Goal: Use online tool/utility: Utilize a website feature to perform a specific function

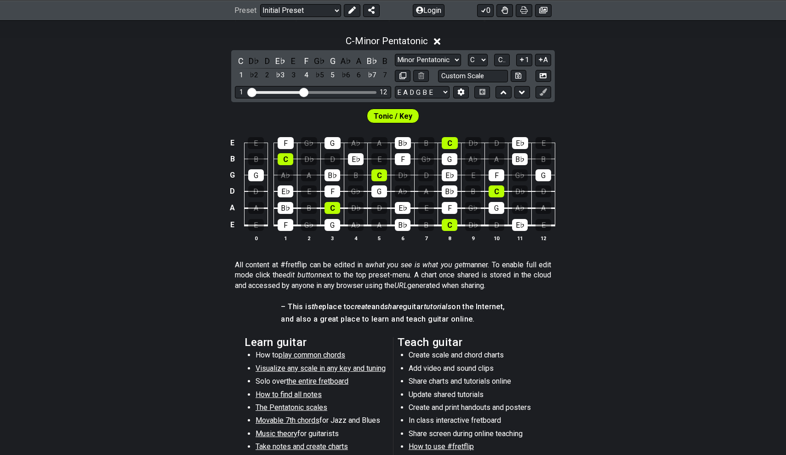
scroll to position [168, 0]
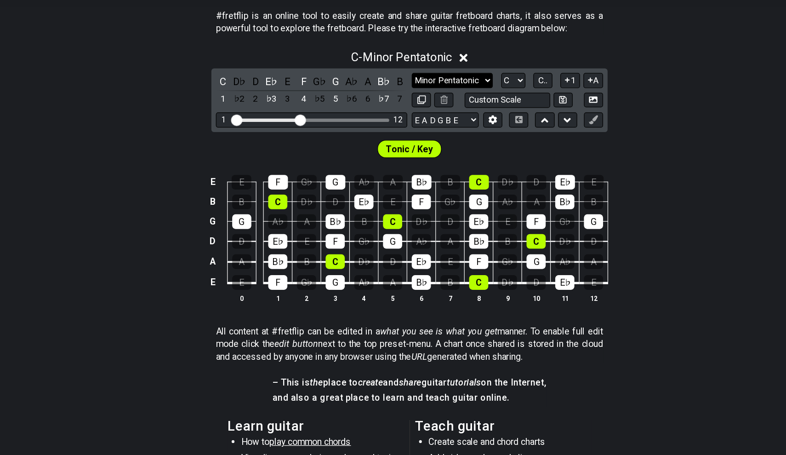
select select "Major / [PERSON_NAME]"
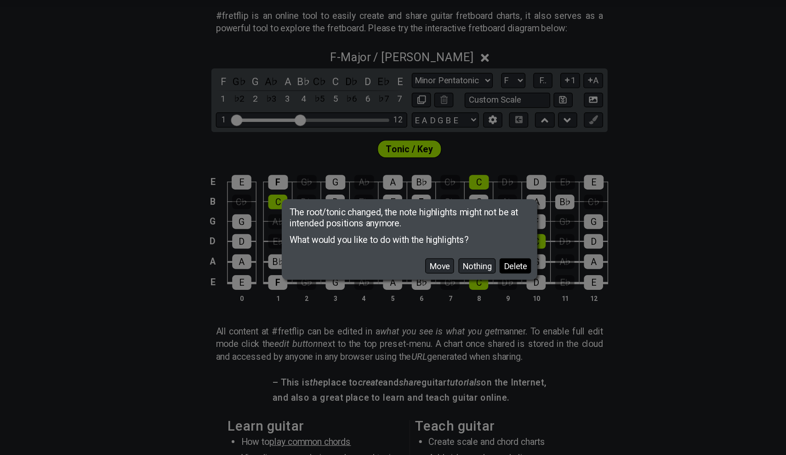
click at [467, 243] on button "Delete" at bounding box center [480, 249] width 26 height 12
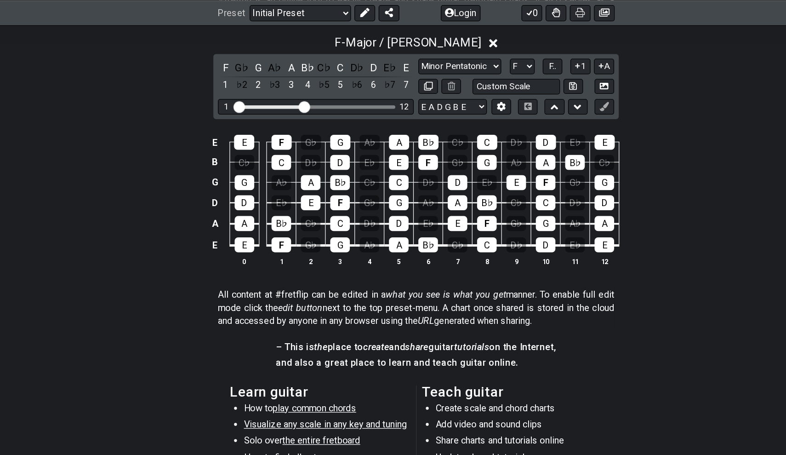
scroll to position [136, 0]
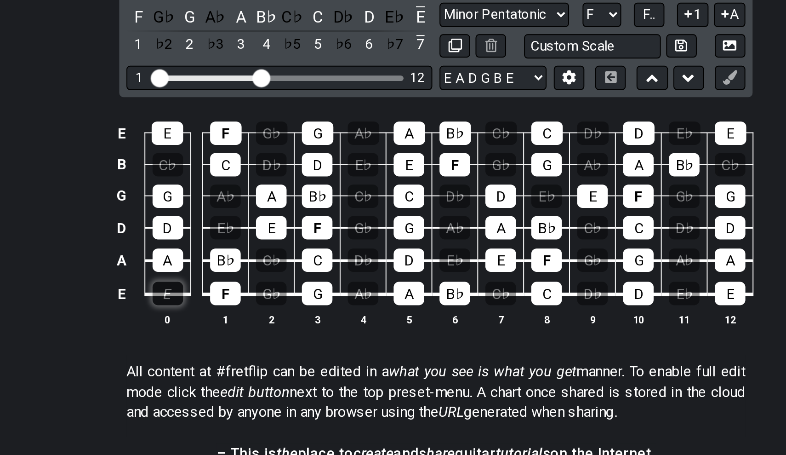
click at [248, 266] on div "E" at bounding box center [256, 272] width 16 height 12
click at [248, 249] on div "A" at bounding box center [256, 255] width 16 height 12
click at [248, 232] on div "D" at bounding box center [256, 238] width 16 height 12
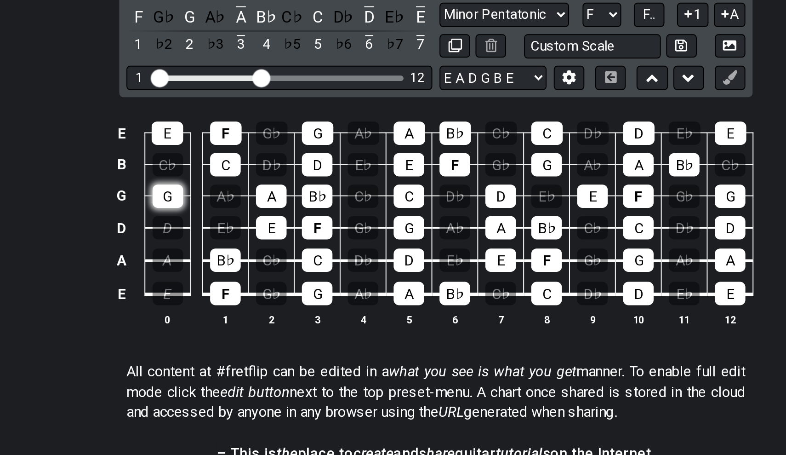
click at [248, 216] on div "G" at bounding box center [256, 222] width 16 height 12
click at [248, 184] on div "E" at bounding box center [256, 190] width 16 height 12
click at [278, 200] on div "C" at bounding box center [286, 206] width 16 height 12
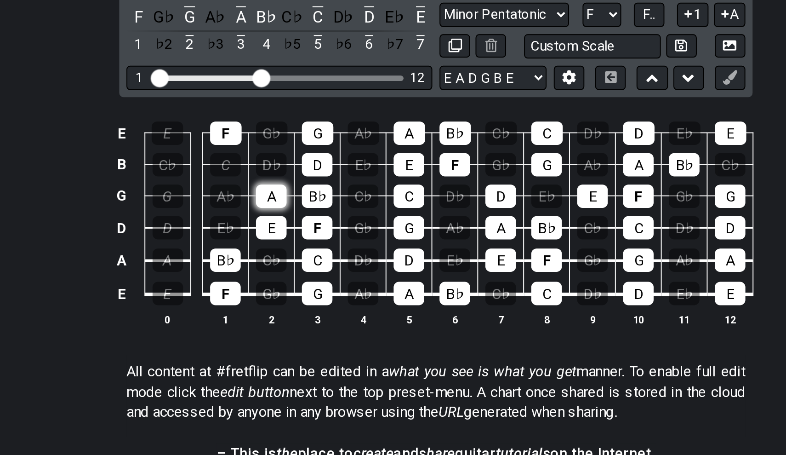
click at [301, 216] on div "A" at bounding box center [309, 222] width 16 height 12
click at [301, 232] on div "E" at bounding box center [309, 238] width 16 height 12
click at [278, 249] on div "B♭" at bounding box center [286, 255] width 16 height 12
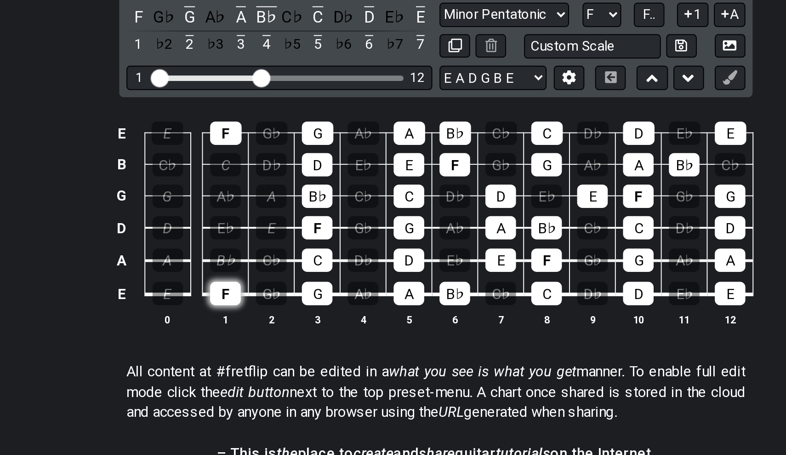
click at [278, 266] on div "F" at bounding box center [286, 272] width 16 height 12
click at [325, 200] on div "D" at bounding box center [333, 206] width 16 height 12
click at [325, 216] on div "B♭" at bounding box center [333, 222] width 16 height 12
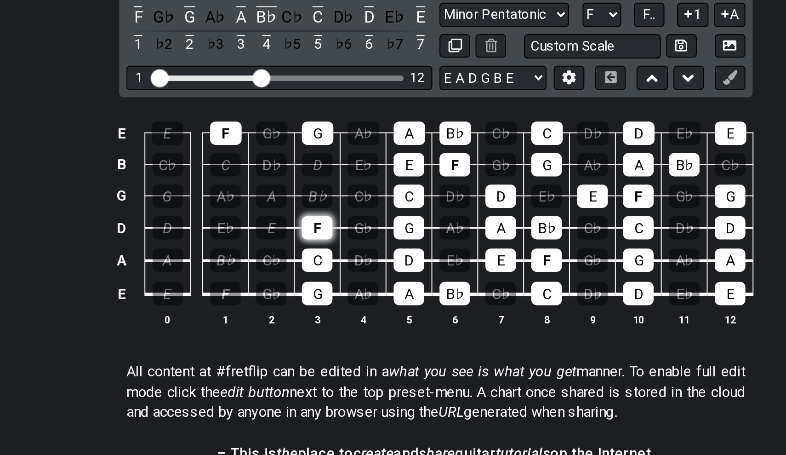
click at [325, 232] on div "F" at bounding box center [333, 238] width 16 height 12
click at [325, 249] on div "C" at bounding box center [333, 255] width 16 height 12
click at [325, 266] on div "G" at bounding box center [333, 272] width 16 height 12
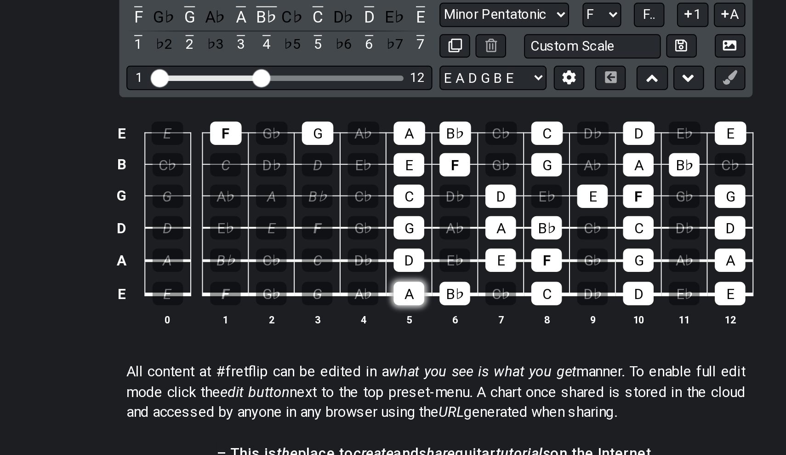
click at [371, 266] on div "A" at bounding box center [379, 272] width 16 height 12
click at [371, 249] on div "D" at bounding box center [379, 255] width 16 height 12
click at [371, 232] on div "G" at bounding box center [379, 238] width 16 height 12
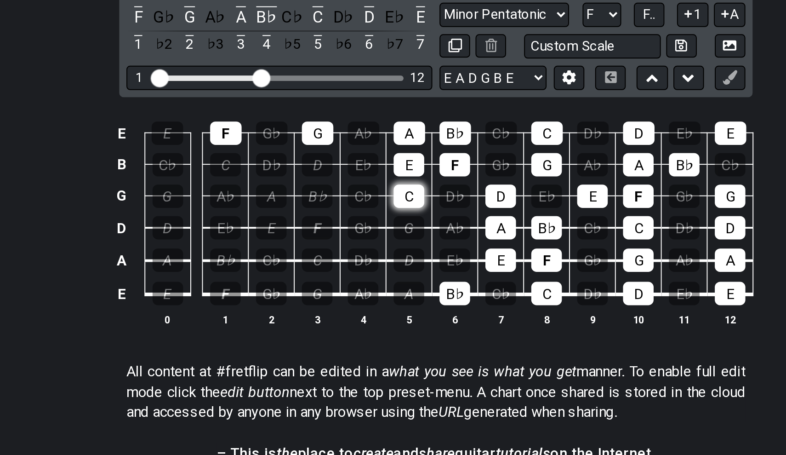
click at [371, 216] on div "C" at bounding box center [379, 222] width 16 height 12
click at [371, 200] on div "E" at bounding box center [379, 206] width 16 height 12
click at [391, 190] on td "F" at bounding box center [402, 198] width 23 height 16
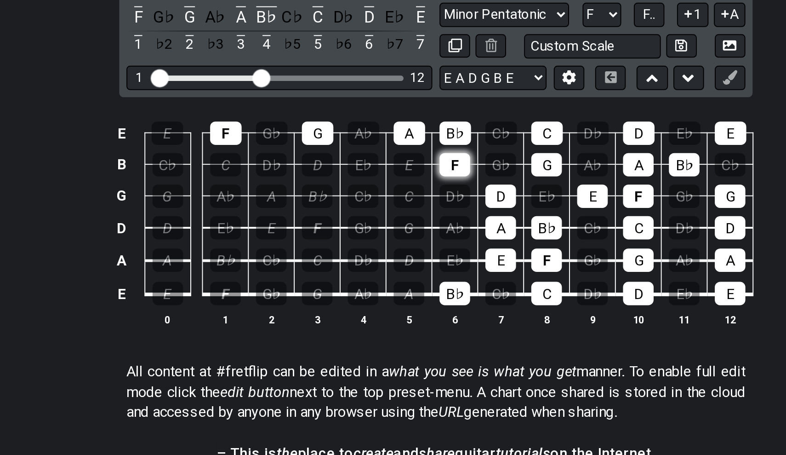
click at [395, 200] on div "F" at bounding box center [403, 206] width 16 height 12
click at [418, 216] on div "D" at bounding box center [426, 222] width 16 height 12
click at [418, 232] on div "A" at bounding box center [426, 238] width 16 height 12
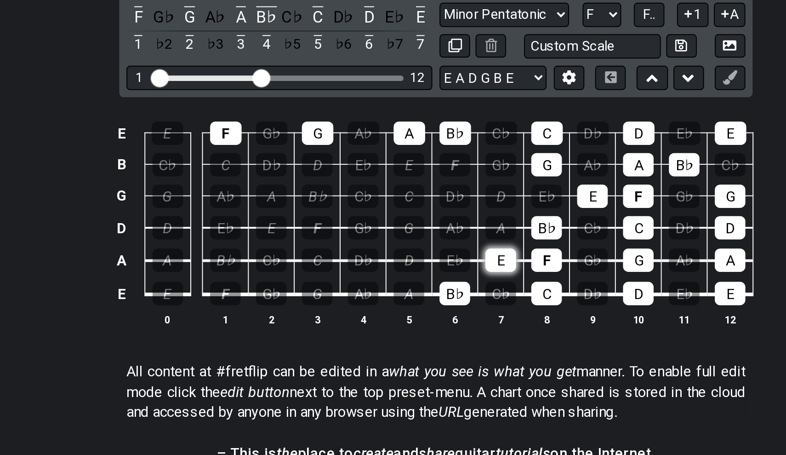
click at [418, 249] on div "E" at bounding box center [426, 255] width 16 height 12
click at [395, 266] on div "B♭" at bounding box center [403, 272] width 16 height 12
click at [442, 266] on div "C" at bounding box center [450, 272] width 16 height 12
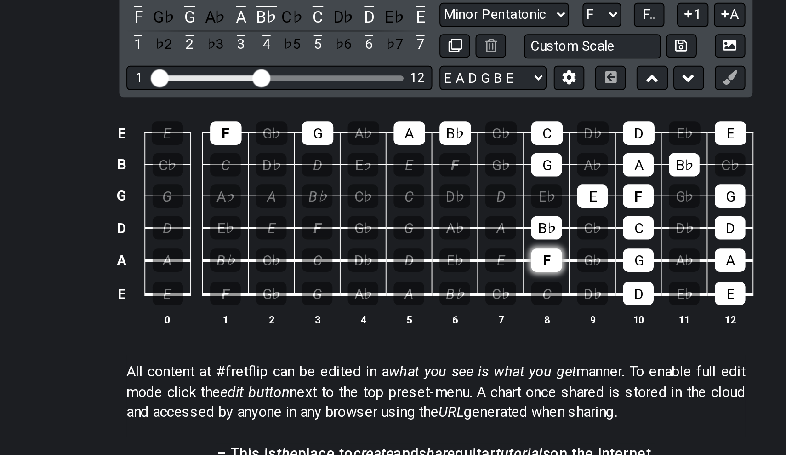
click at [442, 249] on div "F" at bounding box center [450, 255] width 16 height 12
click at [438, 238] on td "F" at bounding box center [449, 246] width 23 height 17
click at [442, 232] on div "B♭" at bounding box center [450, 238] width 16 height 12
click at [442, 200] on div "G" at bounding box center [450, 206] width 16 height 12
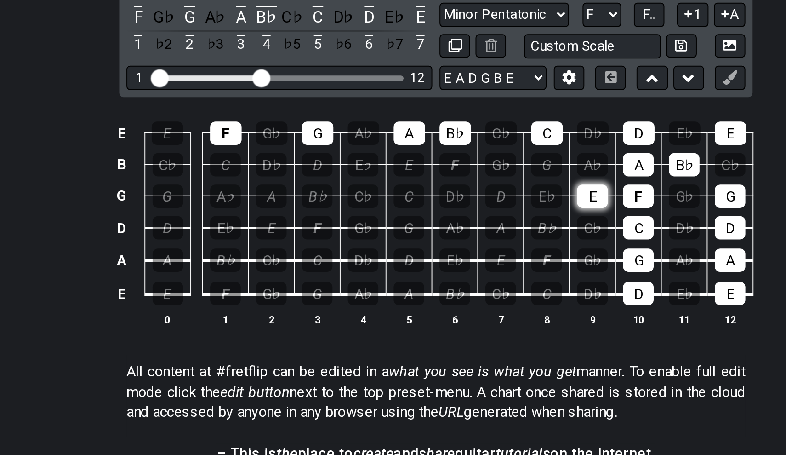
click at [465, 216] on div "E" at bounding box center [473, 222] width 16 height 12
click at [489, 200] on div "A" at bounding box center [497, 206] width 16 height 12
click at [489, 216] on div "F" at bounding box center [497, 222] width 16 height 12
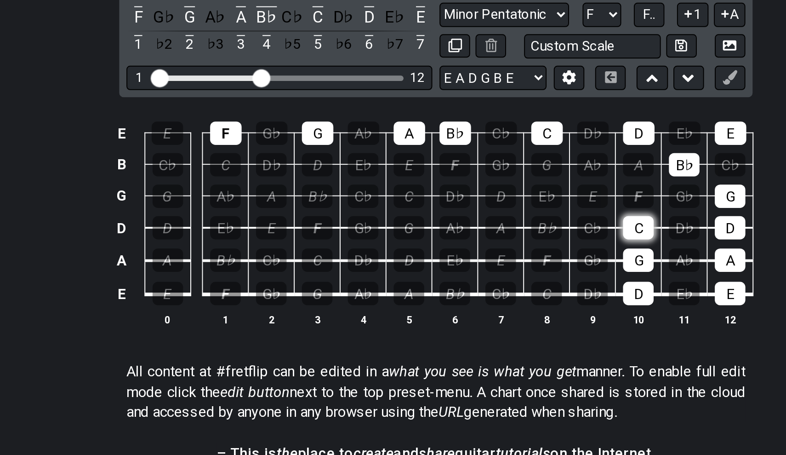
click at [489, 232] on div "C" at bounding box center [497, 238] width 16 height 12
click at [489, 249] on div "G" at bounding box center [497, 255] width 16 height 12
click at [489, 266] on div "D" at bounding box center [497, 272] width 16 height 12
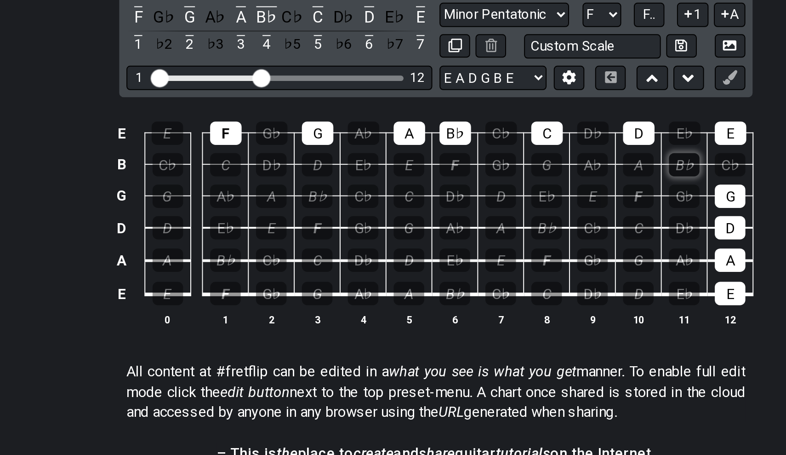
click at [512, 200] on div "B♭" at bounding box center [520, 206] width 16 height 12
click at [536, 216] on div "G" at bounding box center [544, 222] width 16 height 12
click at [536, 232] on div "D" at bounding box center [544, 238] width 16 height 12
click at [536, 249] on div "A" at bounding box center [544, 255] width 16 height 12
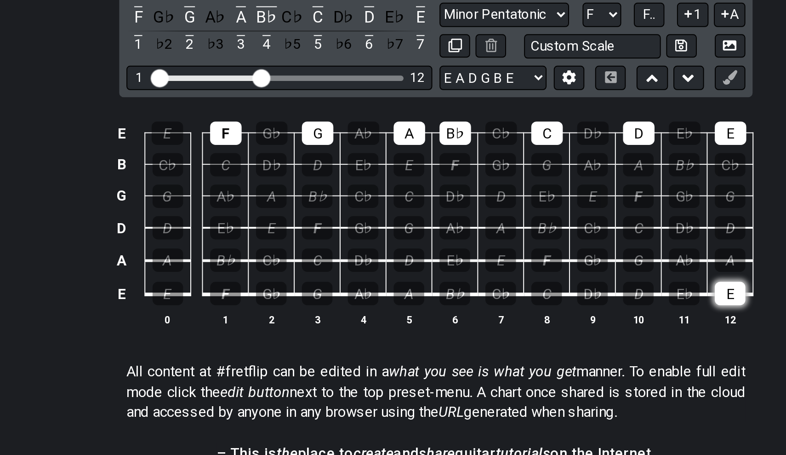
click at [536, 266] on div "E" at bounding box center [544, 272] width 16 height 12
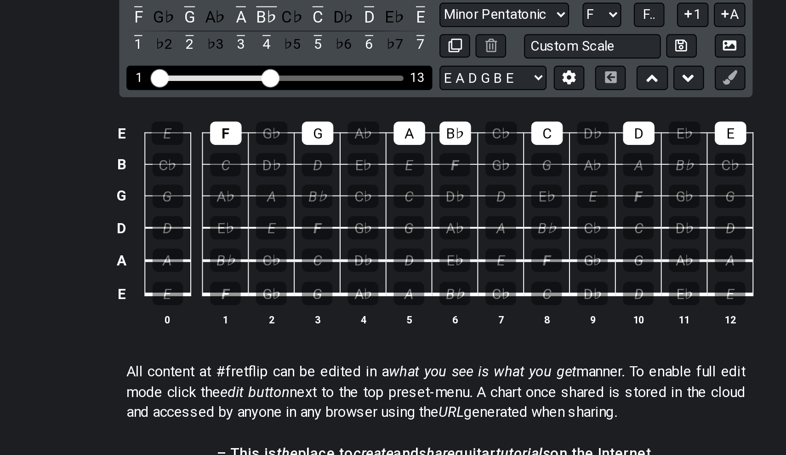
click at [248, 161] on input "Visible fret range" at bounding box center [313, 161] width 131 height 0
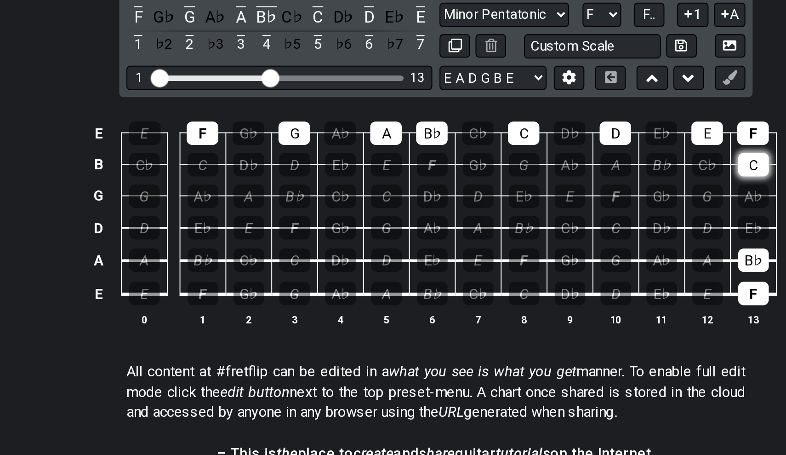
click at [547, 200] on div "C" at bounding box center [555, 206] width 16 height 12
click at [547, 249] on div "B♭" at bounding box center [555, 255] width 16 height 12
click at [547, 266] on div "F" at bounding box center [555, 272] width 16 height 12
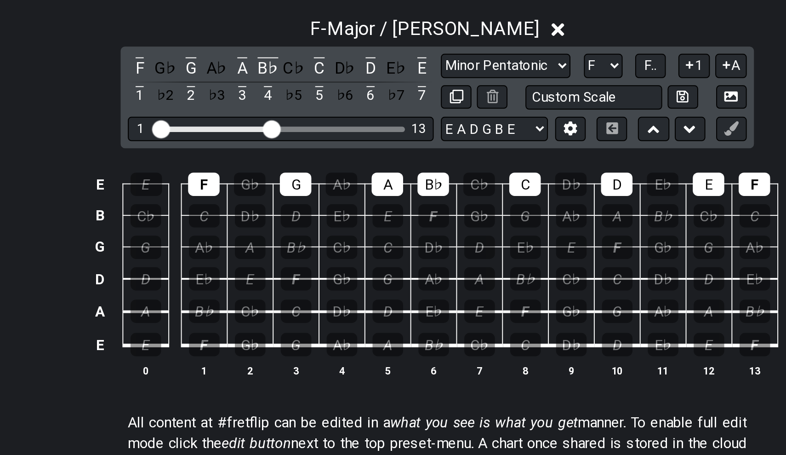
click at [262, 174] on td "F" at bounding box center [273, 182] width 23 height 16
click at [266, 184] on div "F" at bounding box center [274, 190] width 16 height 12
select select "A"
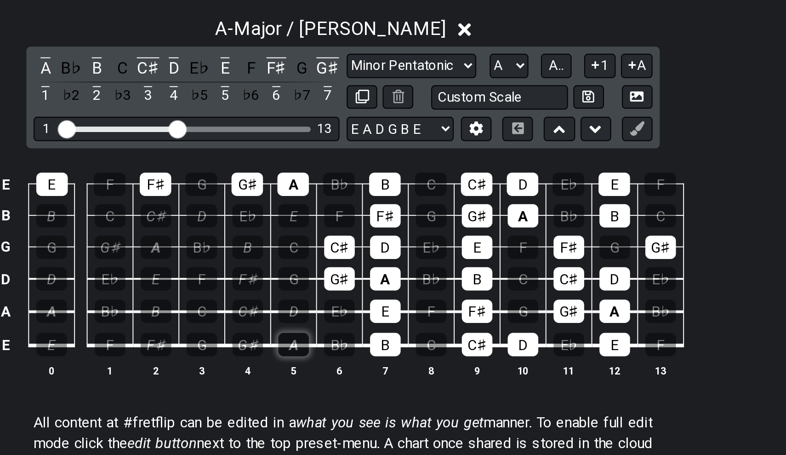
click at [360, 266] on div "A" at bounding box center [368, 272] width 16 height 12
click at [236, 184] on div "E" at bounding box center [244, 190] width 16 height 12
click at [289, 184] on div "F♯" at bounding box center [297, 190] width 16 height 12
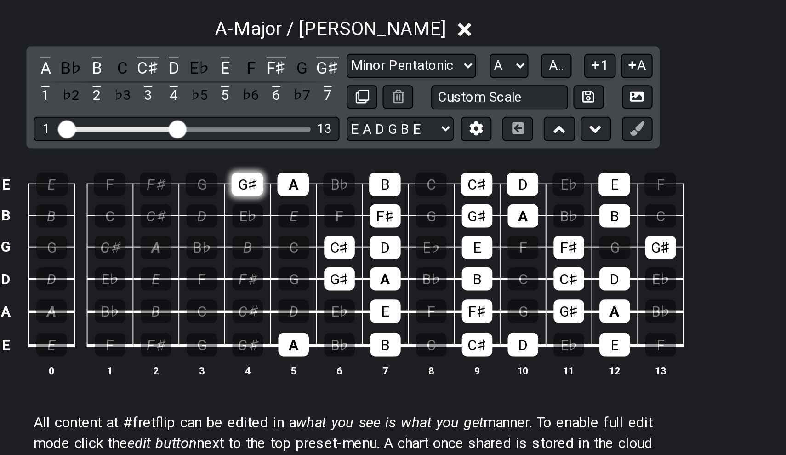
click at [336, 184] on div "G♯" at bounding box center [344, 190] width 16 height 12
click at [359, 184] on div "A" at bounding box center [367, 190] width 16 height 12
click at [274, 124] on div "C" at bounding box center [280, 130] width 12 height 12
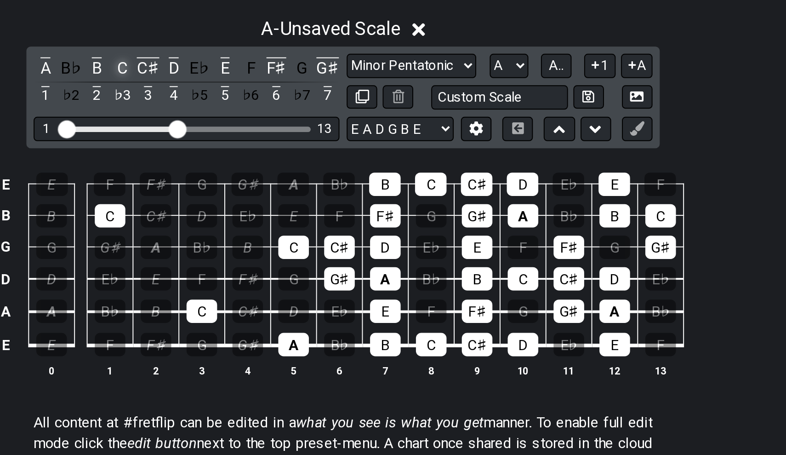
click at [274, 124] on div "C" at bounding box center [280, 130] width 12 height 12
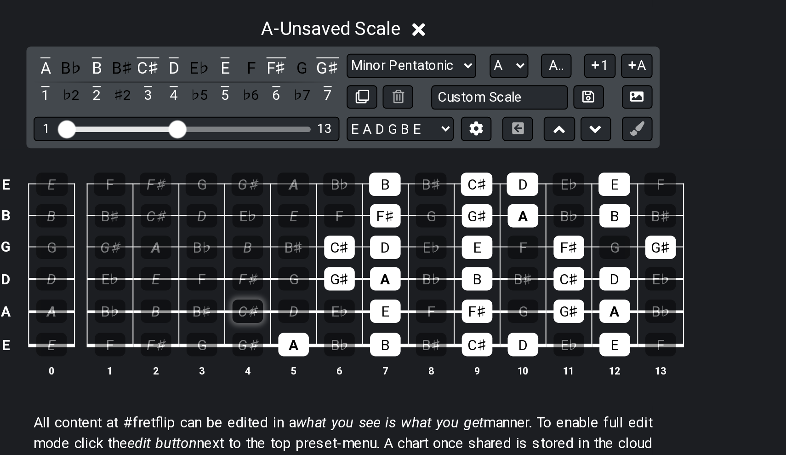
click at [336, 249] on div "C♯" at bounding box center [344, 255] width 16 height 12
click at [360, 249] on div "D" at bounding box center [368, 255] width 16 height 12
click at [336, 232] on div "F♯" at bounding box center [344, 238] width 16 height 12
click at [336, 216] on div "B" at bounding box center [344, 222] width 16 height 12
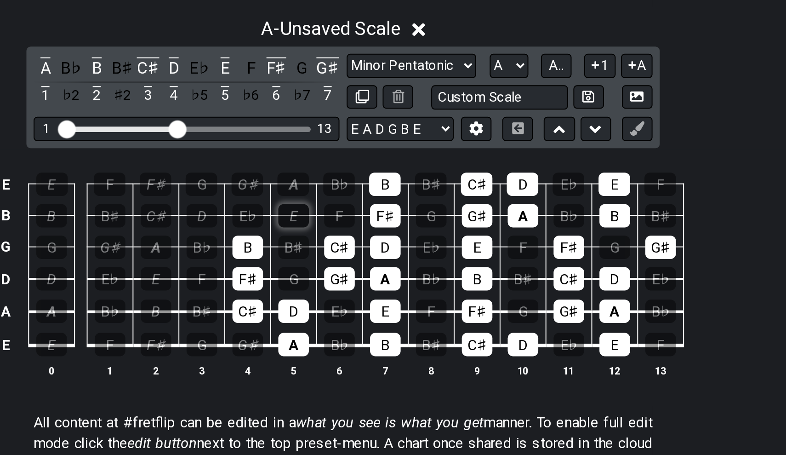
click at [360, 200] on div "E" at bounding box center [368, 206] width 16 height 12
click at [336, 184] on div "G♯" at bounding box center [344, 190] width 16 height 12
click at [359, 184] on div "A" at bounding box center [367, 190] width 16 height 12
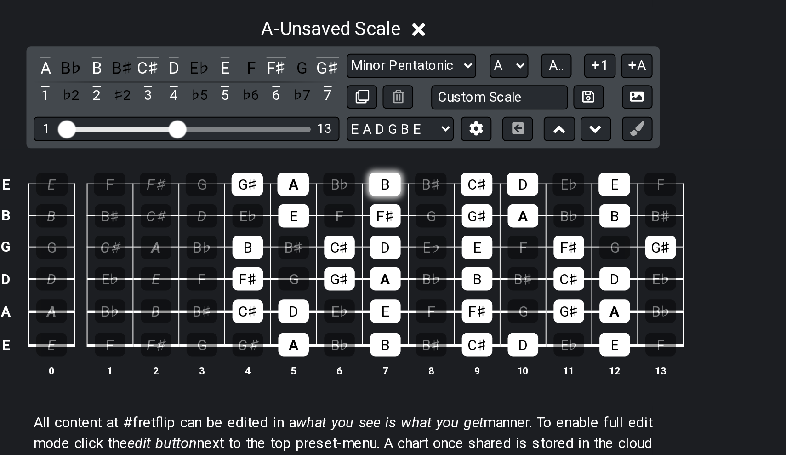
click at [406, 184] on div "B" at bounding box center [414, 190] width 16 height 12
click at [450, 174] on td "C♯" at bounding box center [461, 182] width 23 height 16
click at [453, 184] on div "C♯" at bounding box center [461, 190] width 16 height 12
click at [454, 200] on div "G♯" at bounding box center [462, 206] width 16 height 12
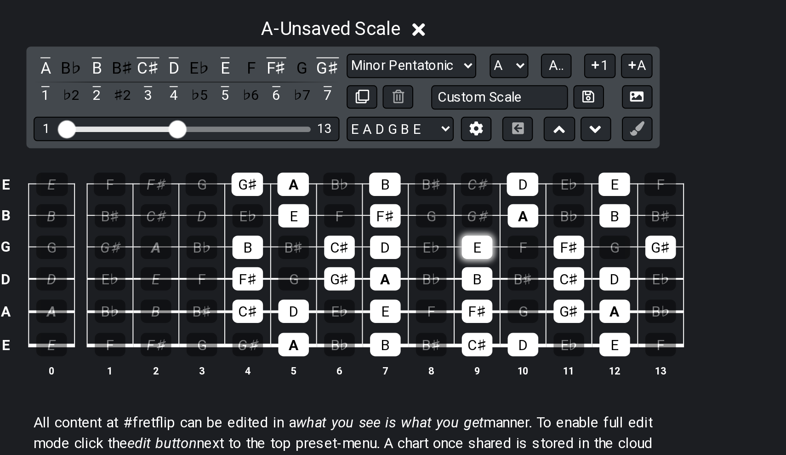
click at [454, 216] on div "E" at bounding box center [462, 222] width 16 height 12
click at [454, 232] on div "B" at bounding box center [462, 238] width 16 height 12
click at [454, 249] on div "F♯" at bounding box center [462, 255] width 16 height 12
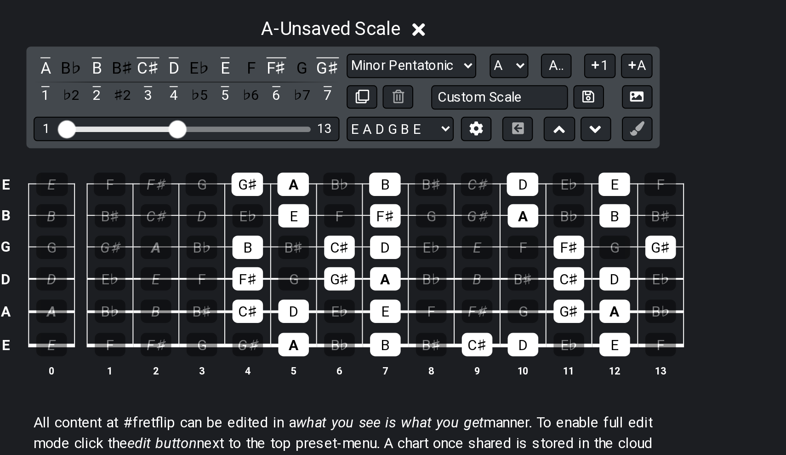
click at [450, 255] on td "C♯" at bounding box center [461, 263] width 23 height 17
click at [454, 266] on div "C♯" at bounding box center [462, 272] width 16 height 12
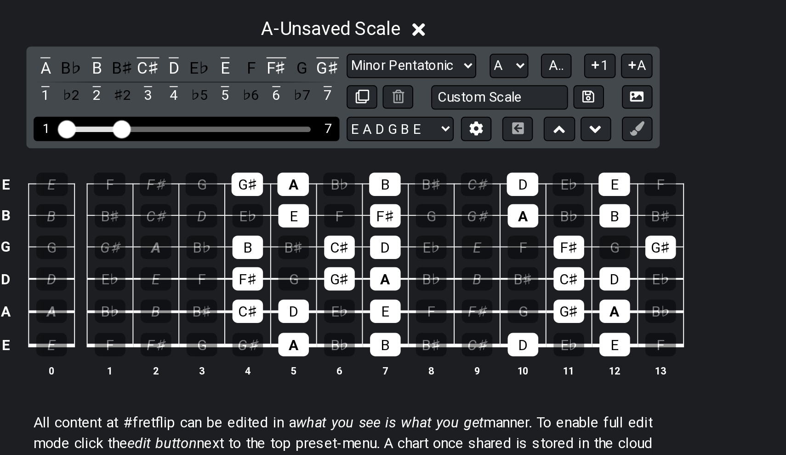
drag, startPoint x: 92, startPoint y: 64, endPoint x: 63, endPoint y: 66, distance: 29.0
click at [248, 161] on input "Visible fret range" at bounding box center [313, 161] width 131 height 0
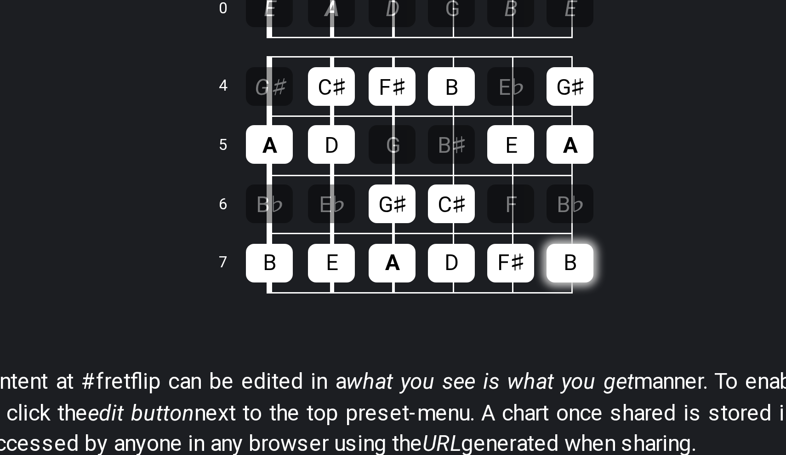
click at [436, 330] on div "B" at bounding box center [444, 336] width 16 height 13
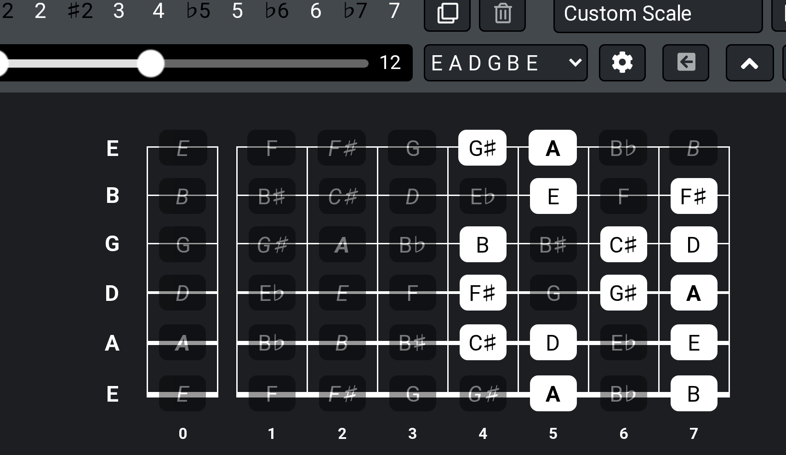
drag, startPoint x: 29, startPoint y: 22, endPoint x: 49, endPoint y: 23, distance: 19.8
click at [248, 161] on input "Visible fret range" at bounding box center [313, 161] width 131 height 0
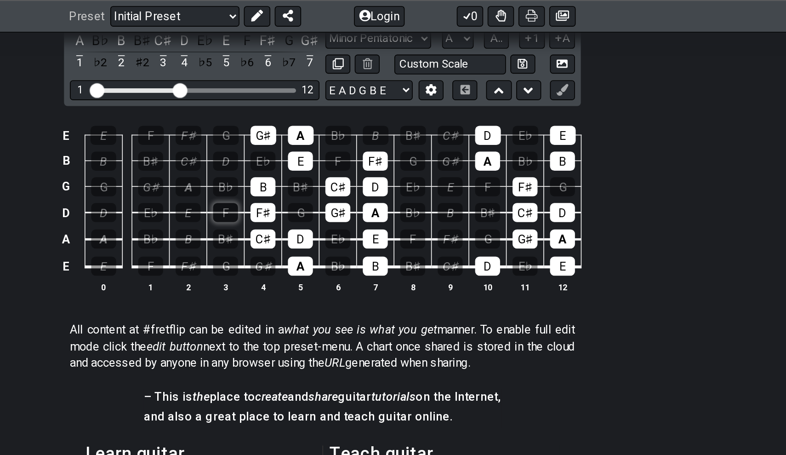
scroll to position [240, 0]
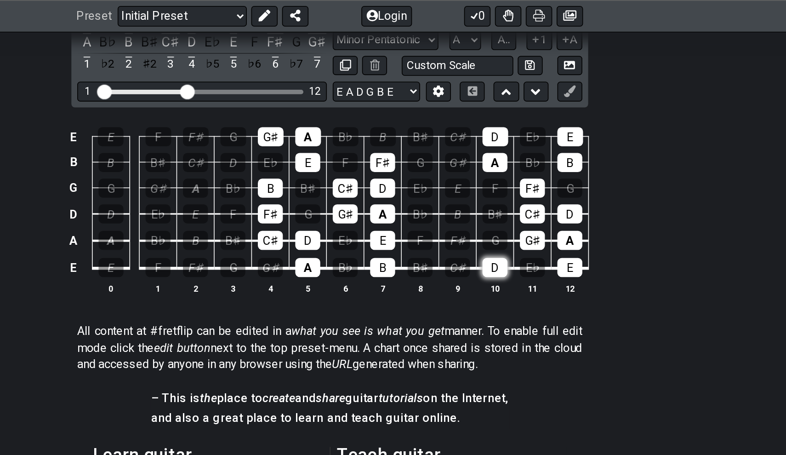
click at [489, 167] on div "D" at bounding box center [497, 167] width 16 height 12
click at [489, 103] on div "A" at bounding box center [497, 102] width 16 height 12
click at [489, 86] on div "D" at bounding box center [497, 86] width 16 height 12
click at [512, 118] on div "F♯" at bounding box center [520, 118] width 16 height 12
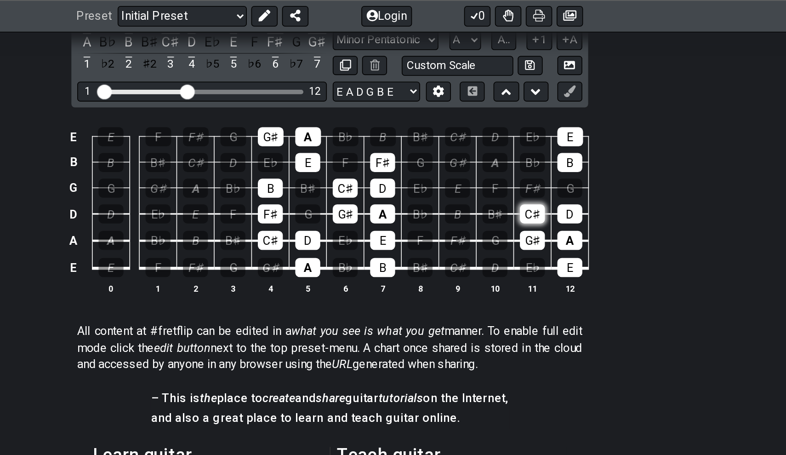
click at [512, 131] on div "C♯" at bounding box center [520, 134] width 16 height 12
click at [512, 147] on div "G♯" at bounding box center [520, 150] width 16 height 12
click at [536, 131] on div "D" at bounding box center [544, 134] width 16 height 12
click at [536, 150] on div "A" at bounding box center [544, 150] width 16 height 12
click at [536, 162] on div "E" at bounding box center [544, 167] width 16 height 12
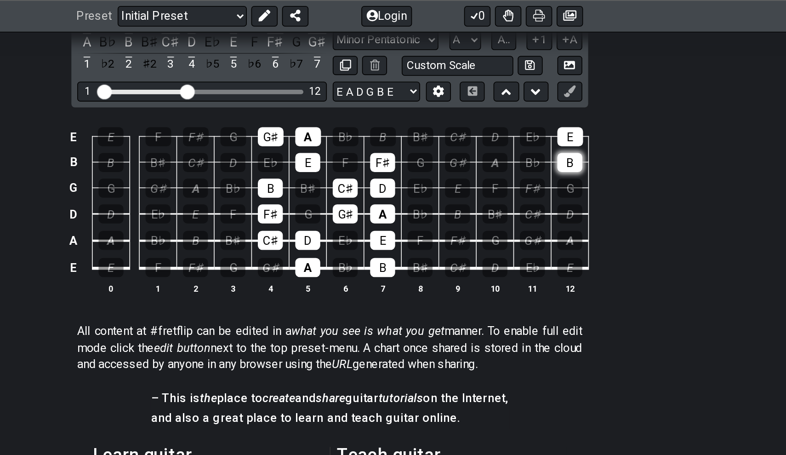
click at [536, 104] on div "B" at bounding box center [544, 102] width 16 height 12
click at [536, 87] on div "E" at bounding box center [544, 86] width 16 height 12
click at [248, 149] on div "A" at bounding box center [256, 150] width 16 height 12
click at [301, 148] on div "B" at bounding box center [309, 150] width 16 height 12
click at [465, 149] on div "F♯" at bounding box center [473, 150] width 16 height 12
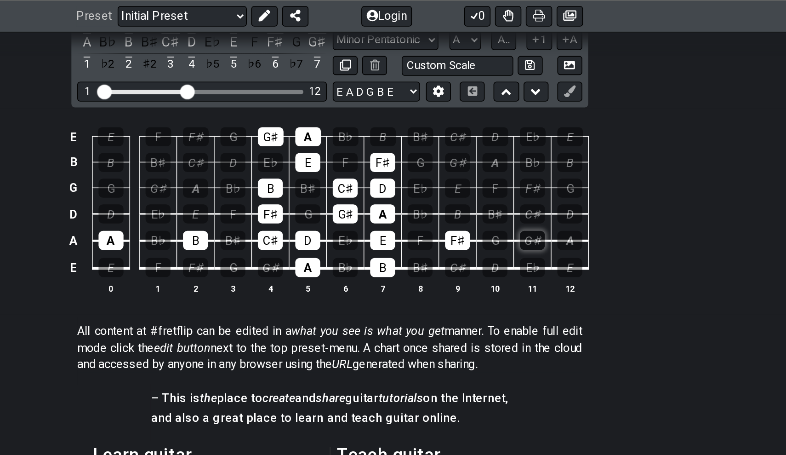
click at [512, 149] on div "G♯" at bounding box center [520, 150] width 16 height 12
click at [536, 149] on div "A" at bounding box center [544, 150] width 16 height 12
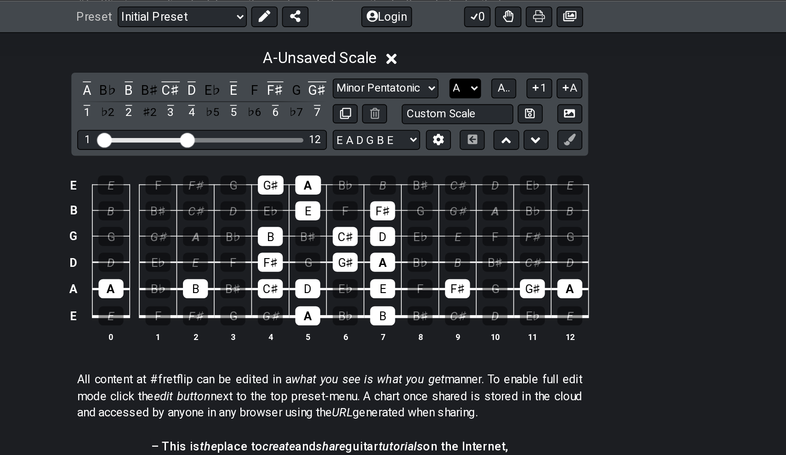
scroll to position [208, 0]
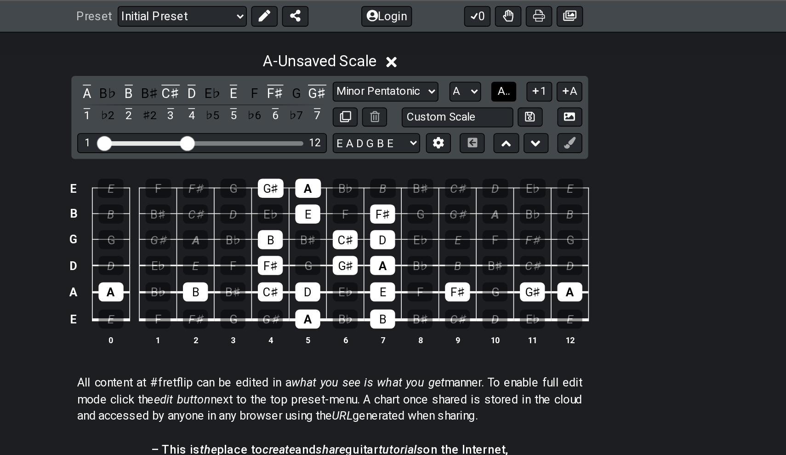
click at [498, 57] on span "A.." at bounding box center [501, 57] width 7 height 8
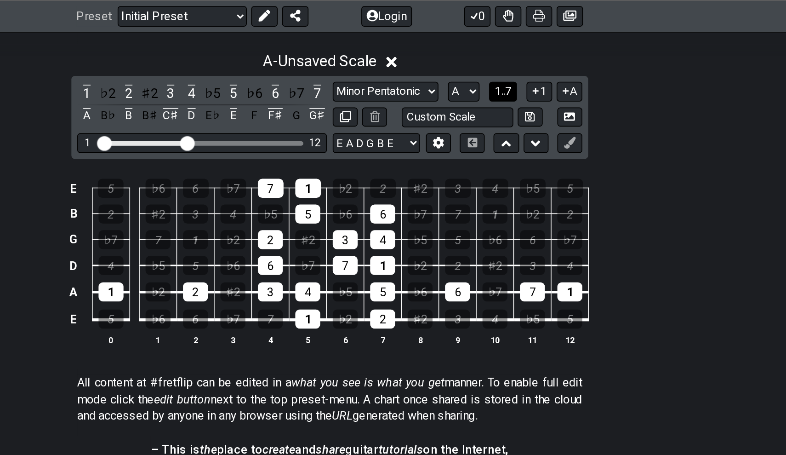
click at [496, 53] on span "1..7" at bounding box center [501, 57] width 11 height 8
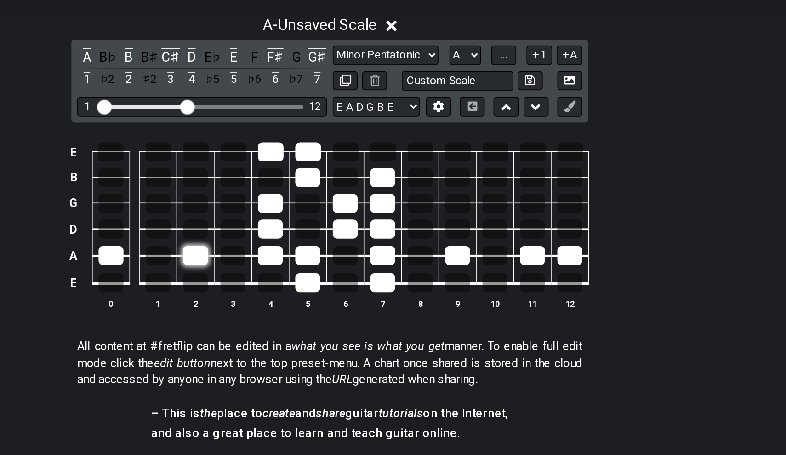
click at [301, 177] on div at bounding box center [309, 183] width 16 height 12
click at [248, 177] on div at bounding box center [256, 183] width 16 height 12
click at [461, 183] on td at bounding box center [472, 191] width 23 height 17
click at [465, 177] on div at bounding box center [473, 183] width 16 height 12
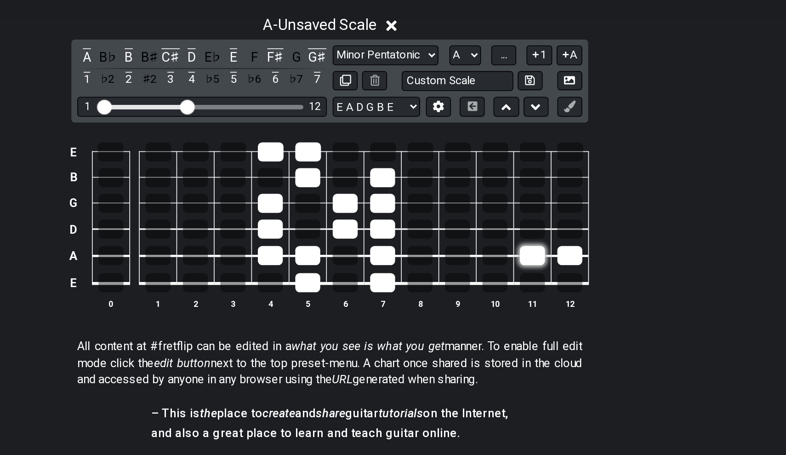
click at [512, 177] on div at bounding box center [520, 183] width 16 height 12
click at [536, 177] on div at bounding box center [544, 183] width 16 height 12
click at [348, 144] on div at bounding box center [356, 150] width 16 height 12
click at [395, 144] on div at bounding box center [403, 150] width 16 height 12
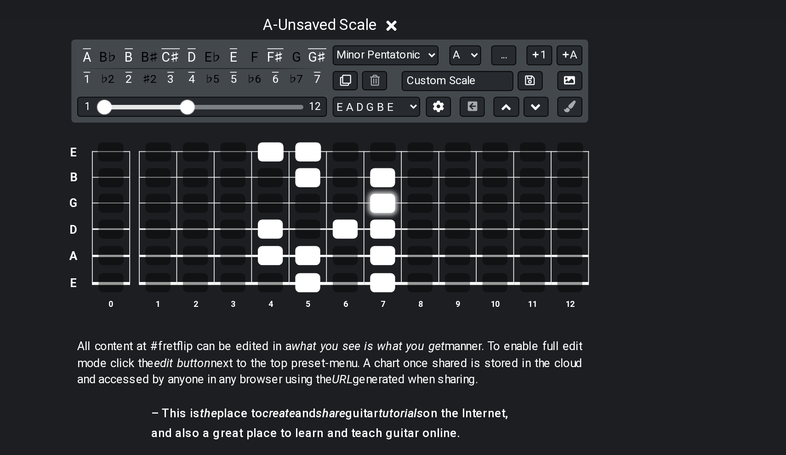
click at [418, 144] on div at bounding box center [426, 150] width 16 height 12
click at [371, 128] on div at bounding box center [379, 134] width 16 height 12
click at [418, 128] on div at bounding box center [426, 134] width 16 height 12
click at [371, 112] on div at bounding box center [379, 118] width 16 height 12
click at [348, 112] on div at bounding box center [356, 118] width 16 height 12
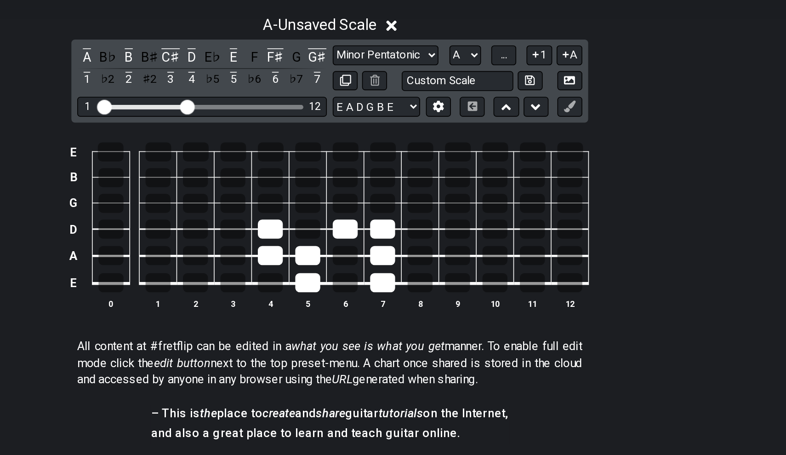
scroll to position [154, 0]
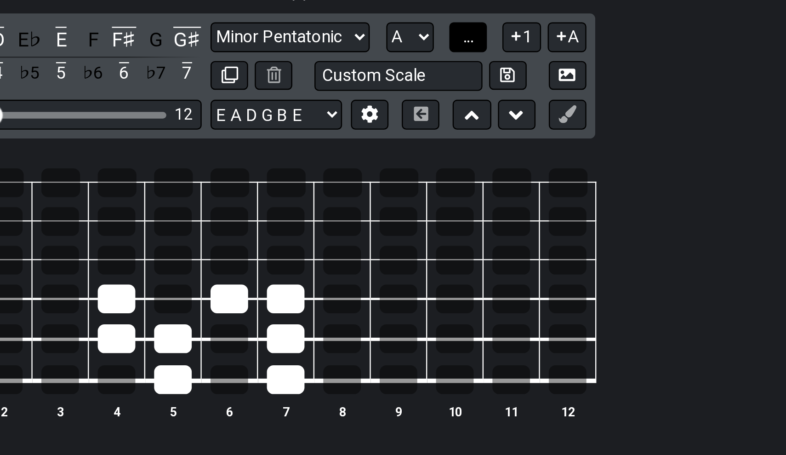
click at [494, 106] on button "..." at bounding box center [502, 112] width 16 height 12
